Goal: Book appointment/travel/reservation

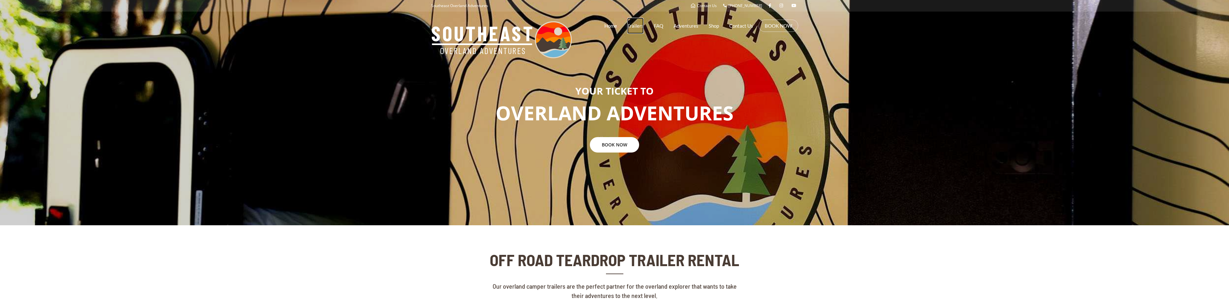
click at [638, 24] on link "Trailers" at bounding box center [635, 26] width 16 height 16
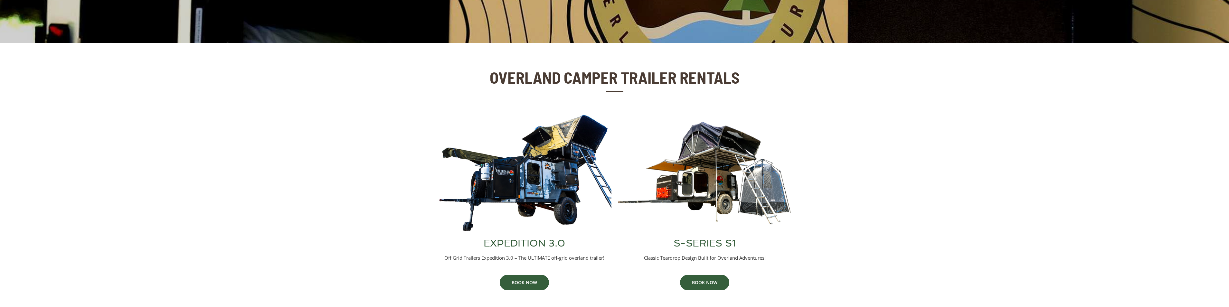
scroll to position [193, 0]
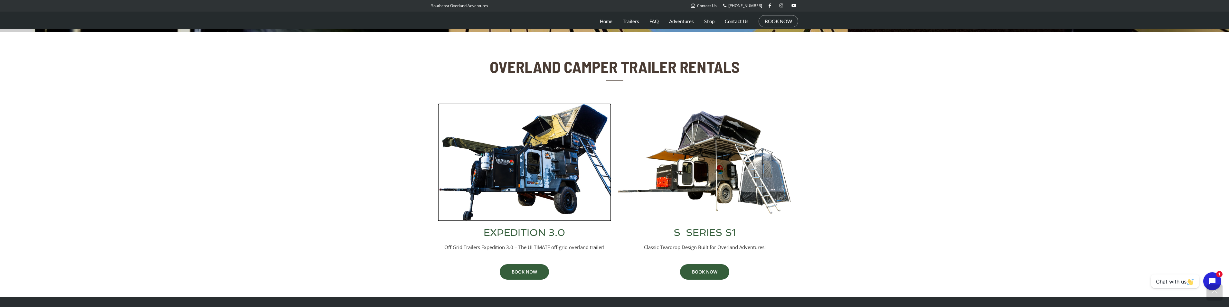
click at [559, 195] on img at bounding box center [525, 162] width 174 height 118
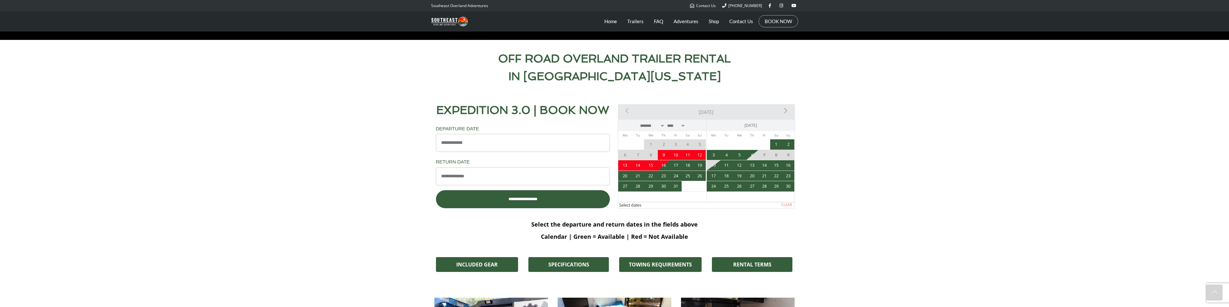
scroll to position [322, 0]
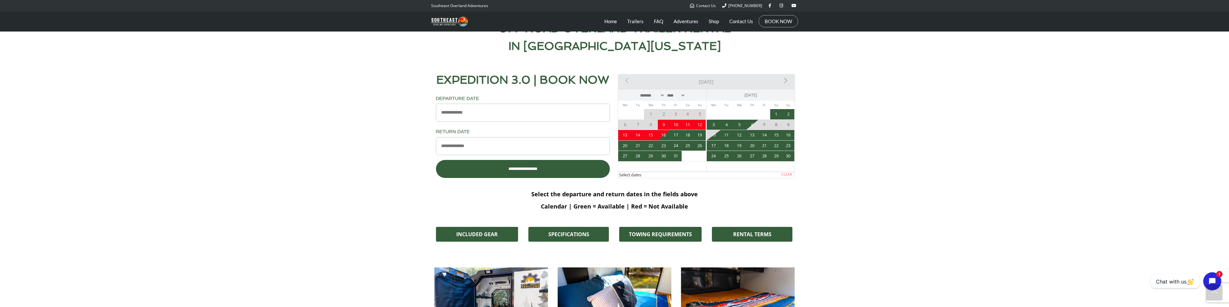
click at [785, 82] on link "Next>" at bounding box center [766, 80] width 53 height 13
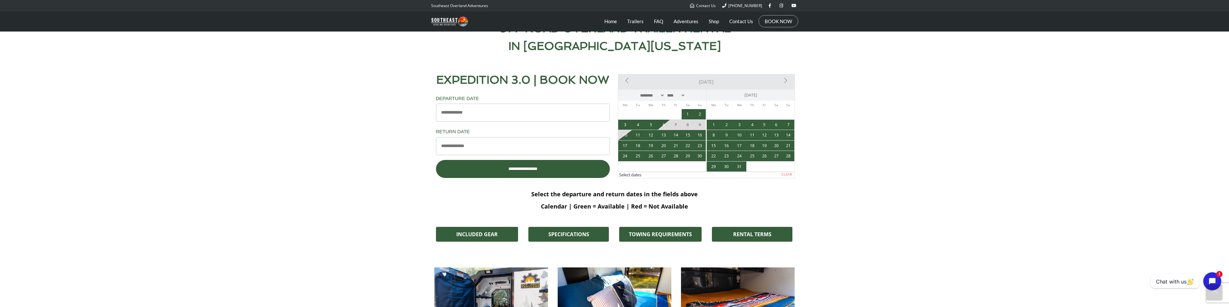
click at [785, 82] on link "Next>" at bounding box center [766, 80] width 53 height 13
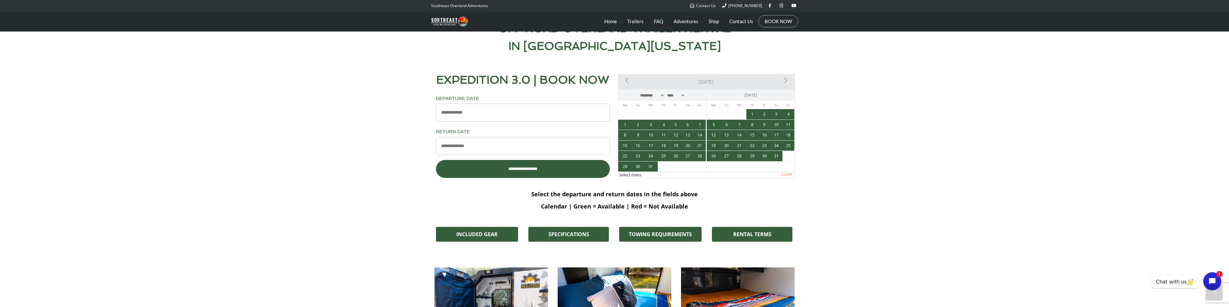
click at [630, 82] on div "<Prev [DATE] Next>" at bounding box center [706, 81] width 177 height 15
click at [627, 81] on link "<Prev" at bounding box center [645, 80] width 53 height 13
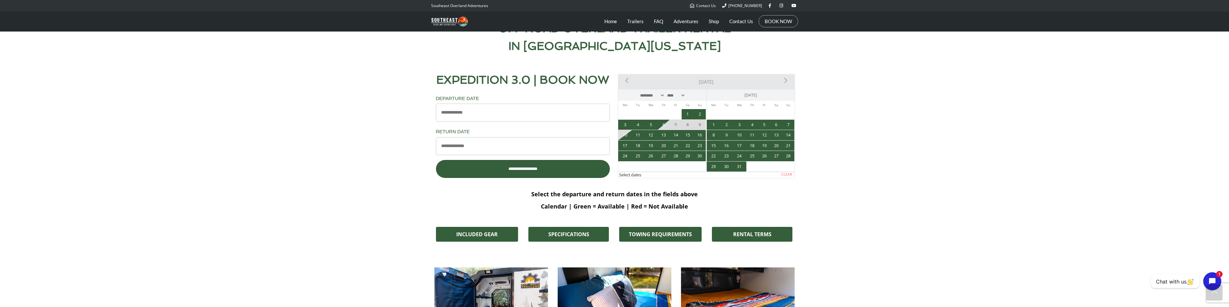
click at [627, 81] on link "<Prev" at bounding box center [645, 80] width 53 height 13
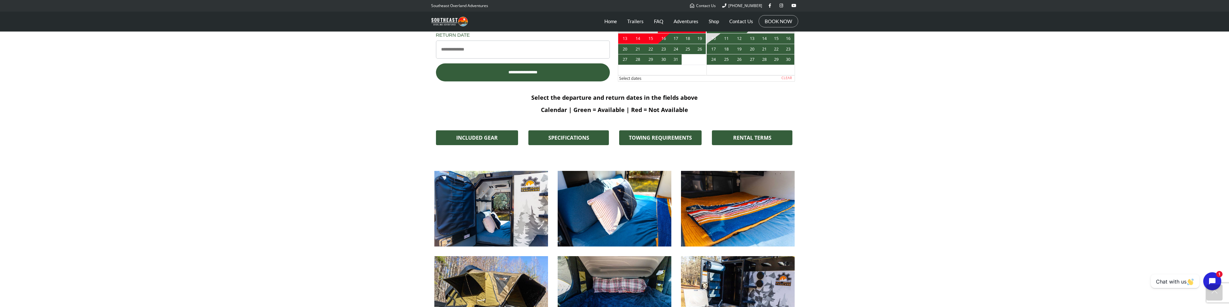
scroll to position [451, 0]
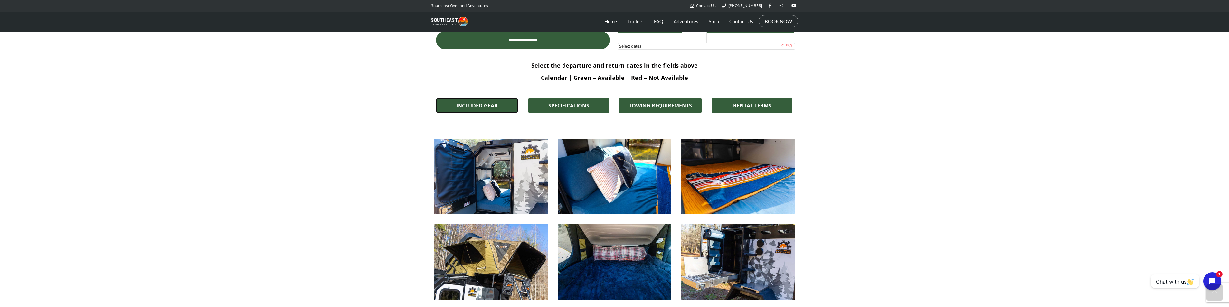
click at [488, 104] on span "INCLUDED GEAR" at bounding box center [477, 105] width 42 height 5
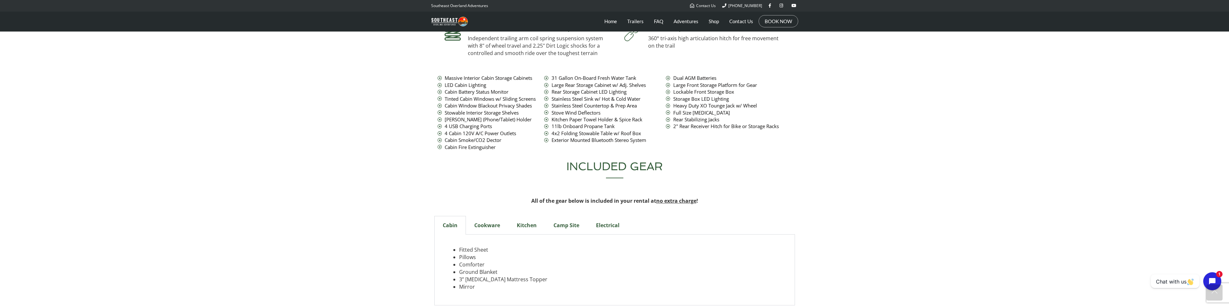
scroll to position [2091, 0]
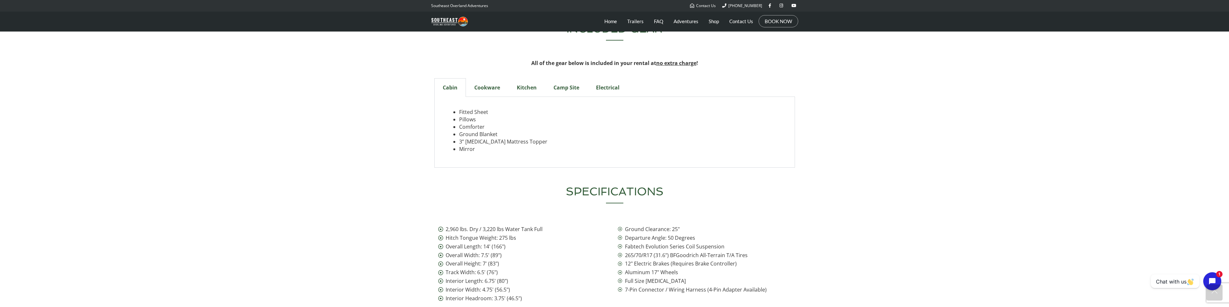
click at [494, 78] on div "Cookware" at bounding box center [487, 87] width 43 height 19
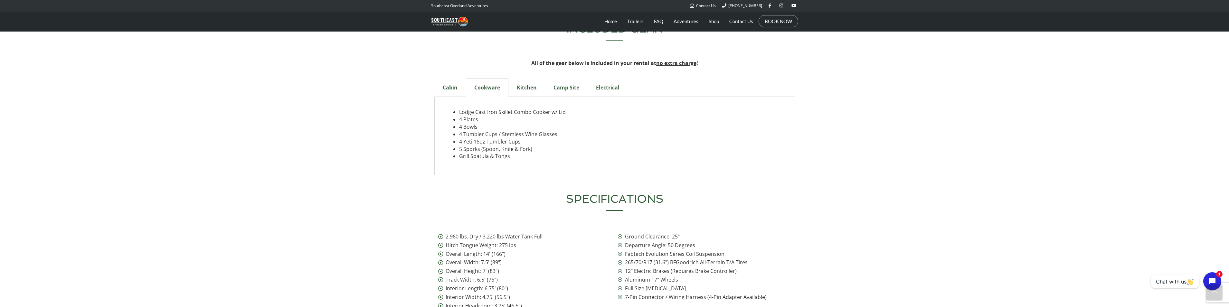
click at [525, 78] on div "Kitchen" at bounding box center [527, 87] width 37 height 19
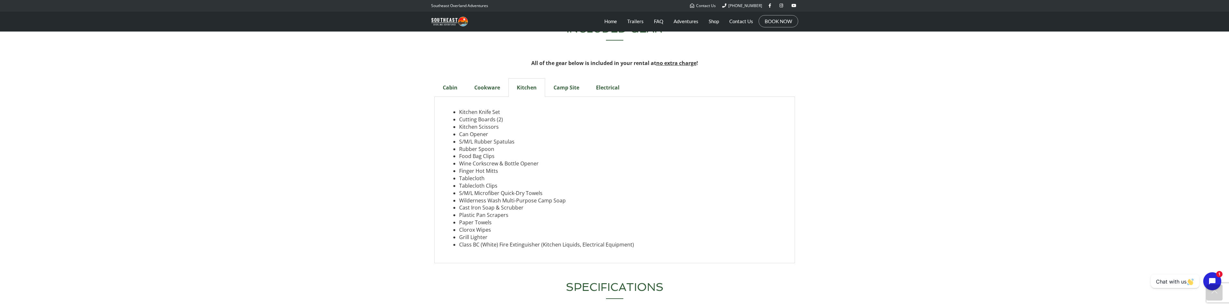
click at [565, 78] on div "Camp Site" at bounding box center [566, 87] width 43 height 19
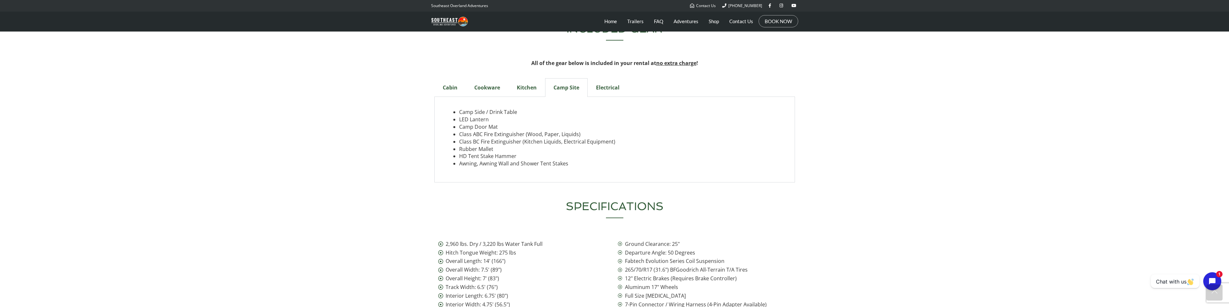
click at [607, 78] on div "Electrical" at bounding box center [608, 87] width 40 height 19
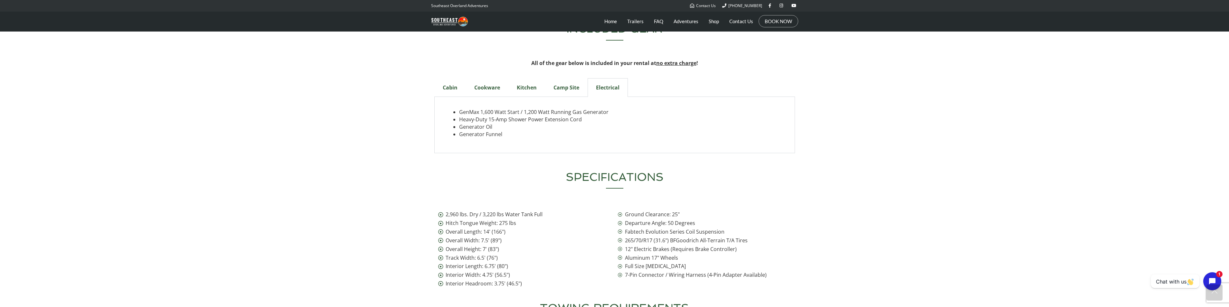
click at [563, 78] on div "Camp Site" at bounding box center [566, 87] width 43 height 19
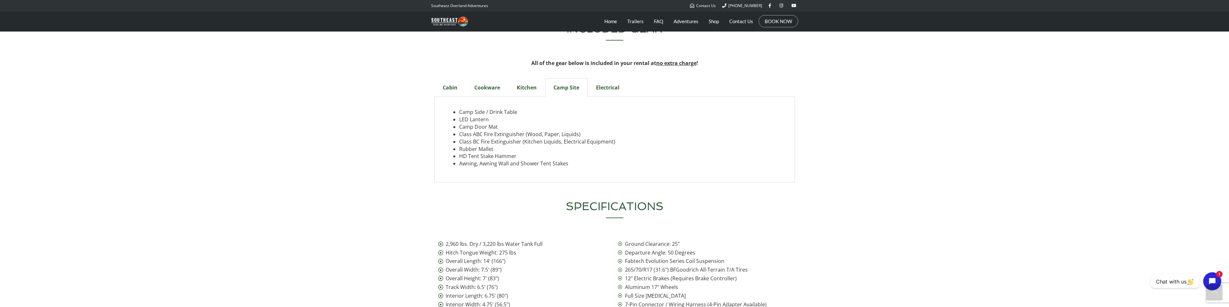
click at [454, 78] on div "Cabin" at bounding box center [450, 87] width 32 height 19
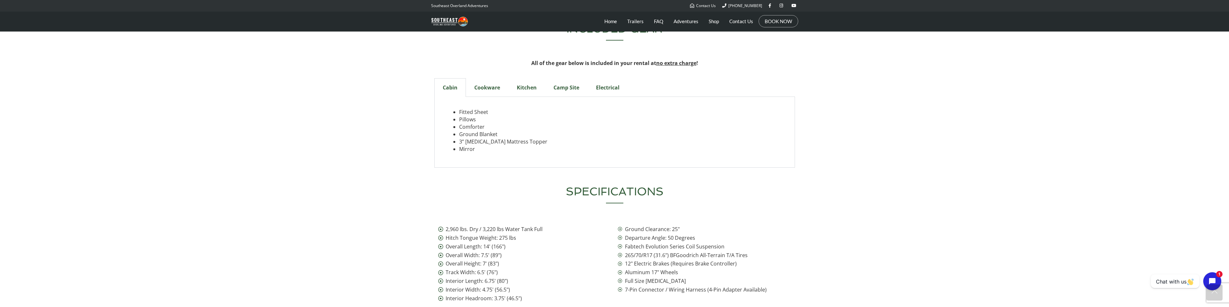
click at [524, 78] on div "Kitchen" at bounding box center [527, 87] width 37 height 19
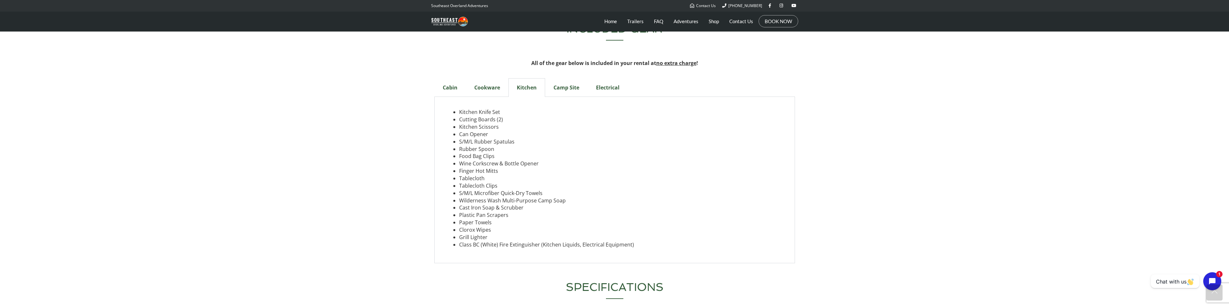
click at [561, 78] on div "Camp Site" at bounding box center [566, 87] width 43 height 19
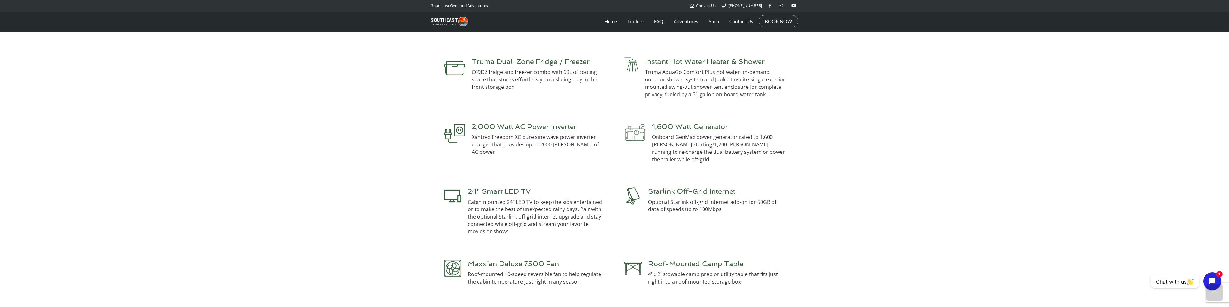
scroll to position [1608, 0]
